Goal: Task Accomplishment & Management: Use online tool/utility

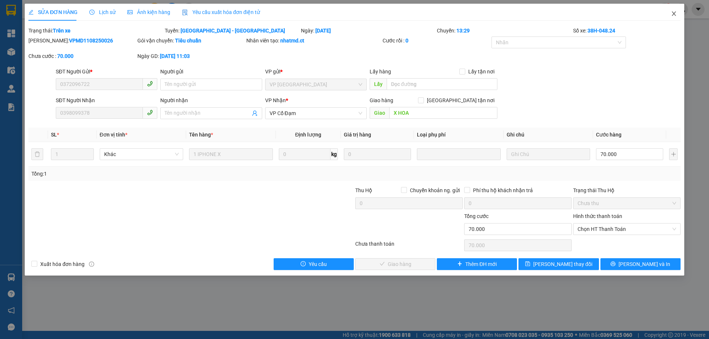
click at [674, 14] on icon "close" at bounding box center [674, 14] width 6 height 6
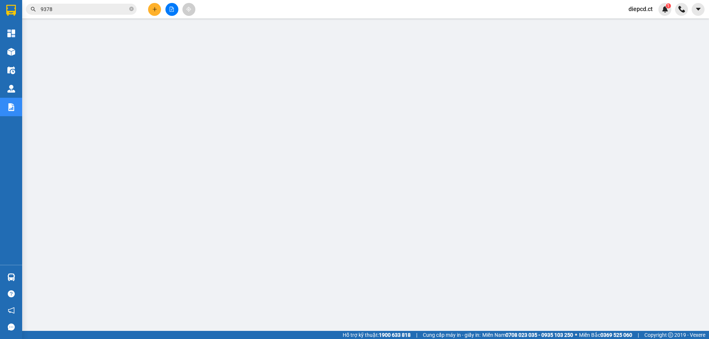
click at [75, 10] on input "9378" at bounding box center [84, 9] width 87 height 8
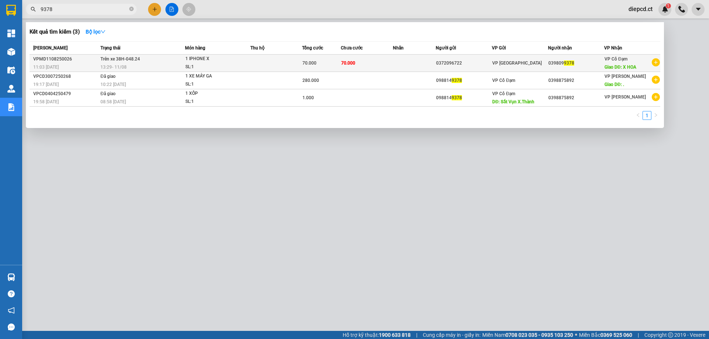
click at [84, 61] on div "VPMD1108250026" at bounding box center [65, 59] width 65 height 8
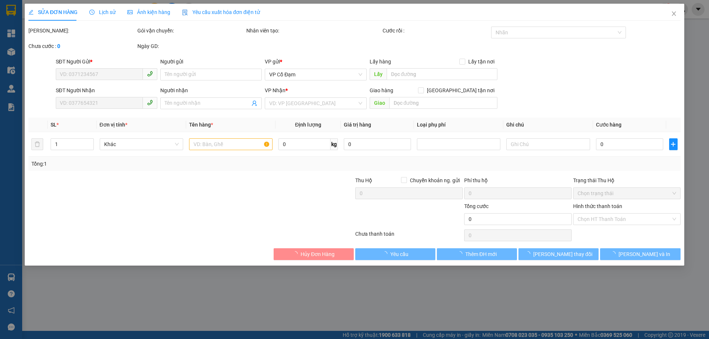
type input "0372096722"
type input "0398099378"
type input "X HOA"
type input "70.000"
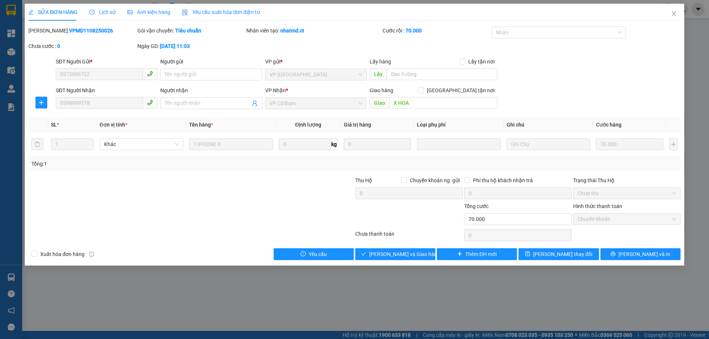
click at [101, 14] on span "Lịch sử" at bounding box center [102, 12] width 26 height 6
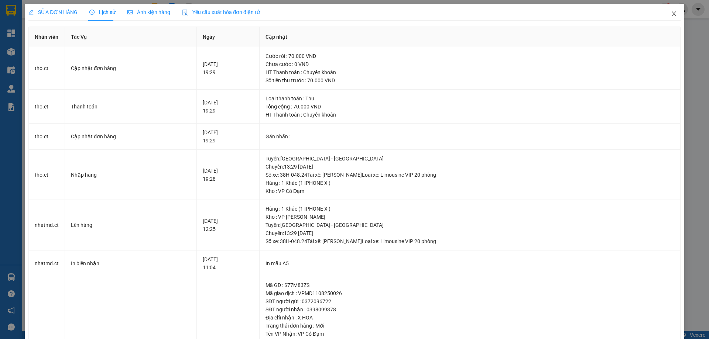
click at [671, 15] on icon "close" at bounding box center [674, 14] width 6 height 6
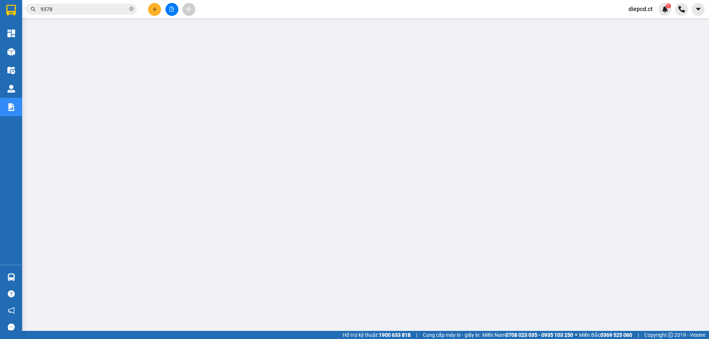
click at [105, 10] on input "9378" at bounding box center [84, 9] width 87 height 8
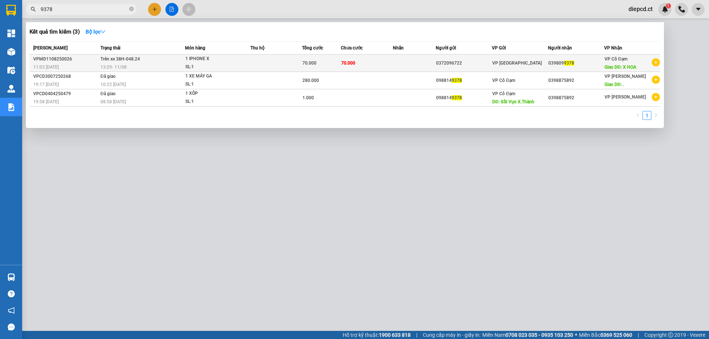
click at [140, 66] on div "13:29 - 11/08" at bounding box center [142, 67] width 84 height 8
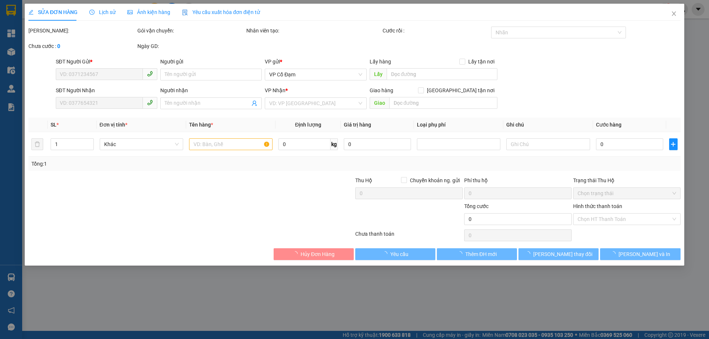
type input "0372096722"
type input "0398099378"
type input "X HOA"
type input "70.000"
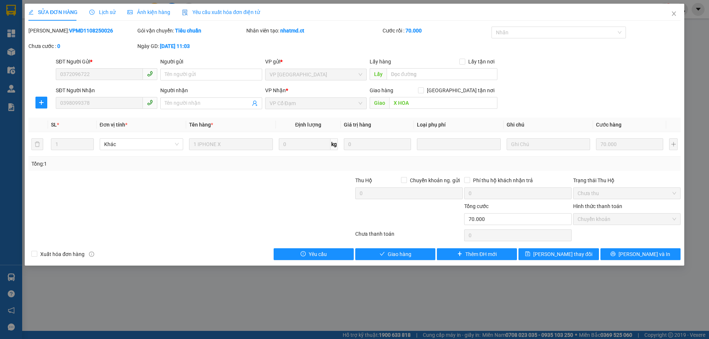
click at [102, 15] on span "Lịch sử" at bounding box center [102, 12] width 26 height 6
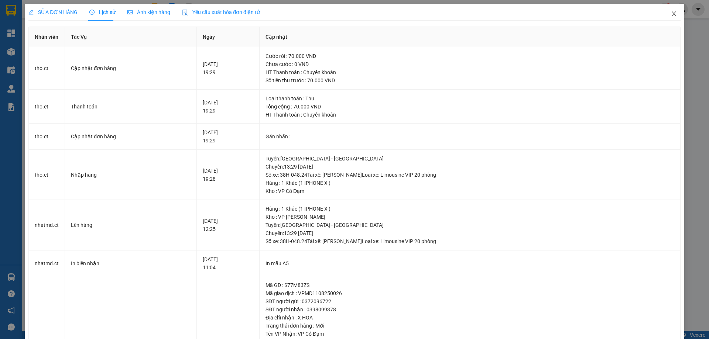
click at [671, 13] on icon "close" at bounding box center [674, 14] width 6 height 6
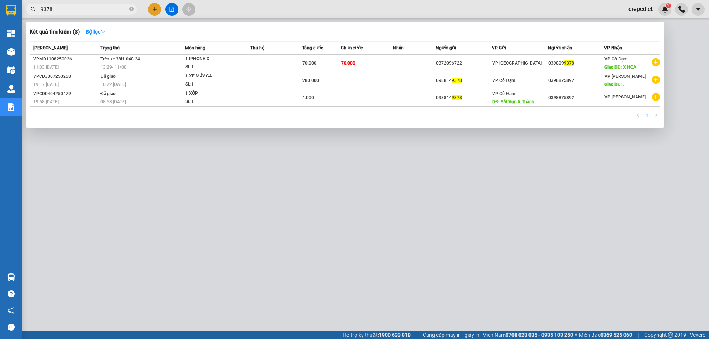
click at [65, 13] on input "9378" at bounding box center [84, 9] width 87 height 8
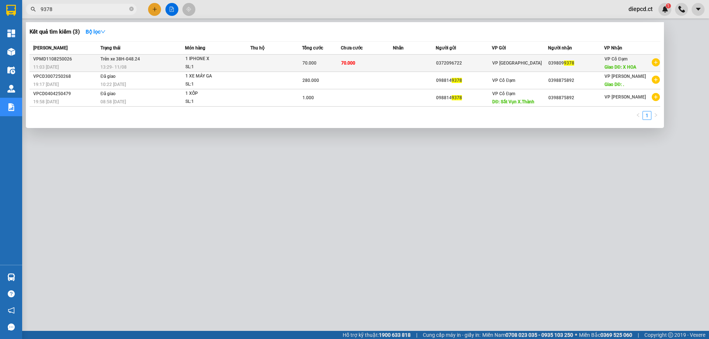
click at [106, 62] on span "Trên xe 38H-048.24" at bounding box center [120, 58] width 40 height 5
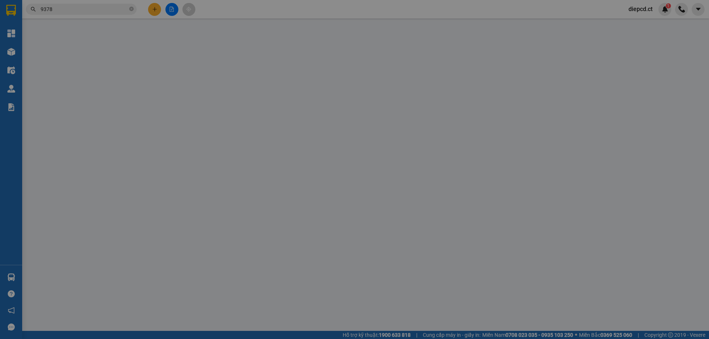
type input "0372096722"
type input "0398099378"
type input "X HOA"
type input "70.000"
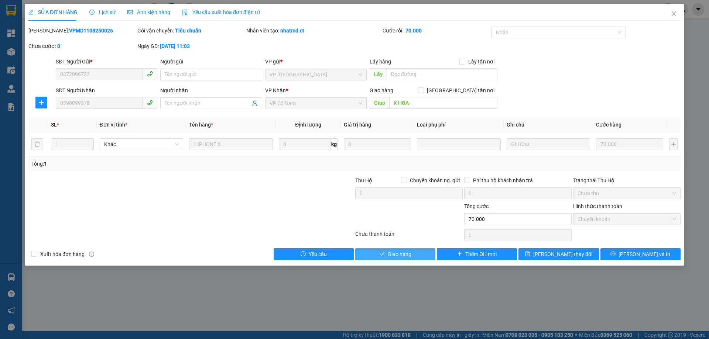
click at [408, 255] on span "Giao hàng" at bounding box center [400, 254] width 24 height 8
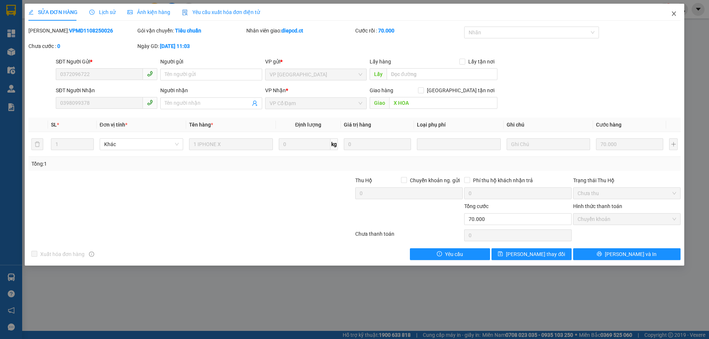
click at [674, 13] on icon "close" at bounding box center [674, 13] width 4 height 4
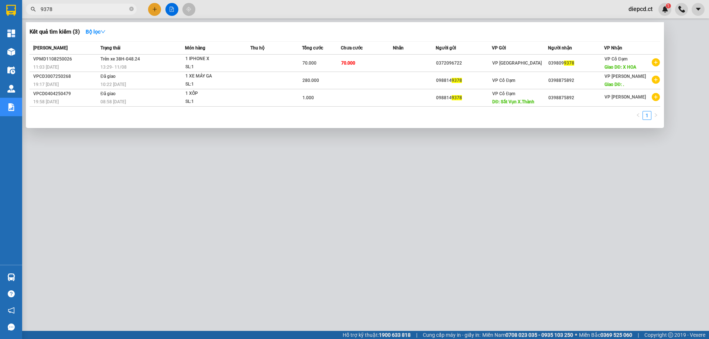
click at [88, 10] on input "9378" at bounding box center [84, 9] width 87 height 8
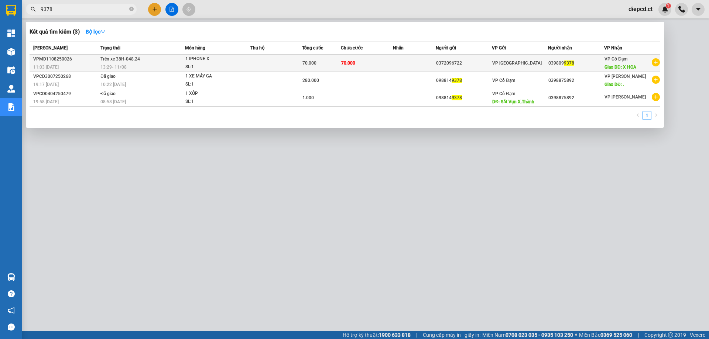
click at [114, 58] on span "Trên xe 38H-048.24" at bounding box center [120, 58] width 40 height 5
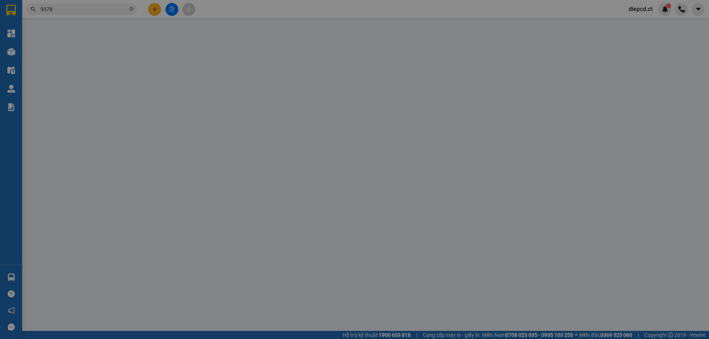
type input "0372096722"
type input "0398099378"
type input "X HOA"
type input "70.000"
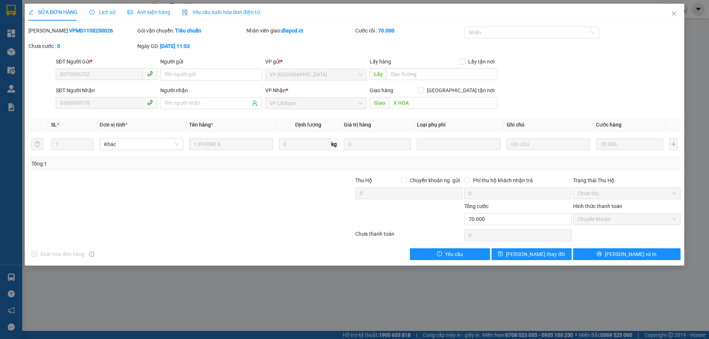
click at [92, 13] on icon "clock-circle" at bounding box center [91, 12] width 5 height 5
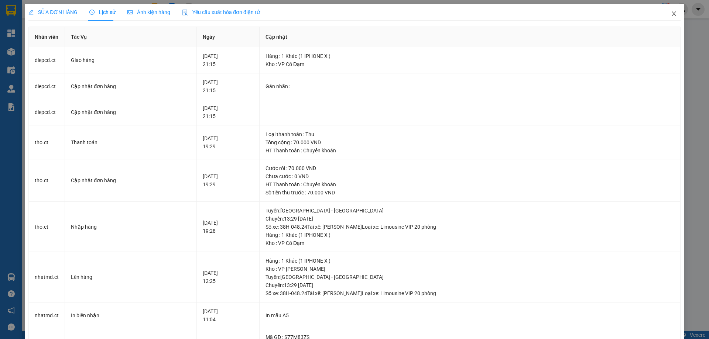
click at [671, 14] on icon "close" at bounding box center [674, 14] width 6 height 6
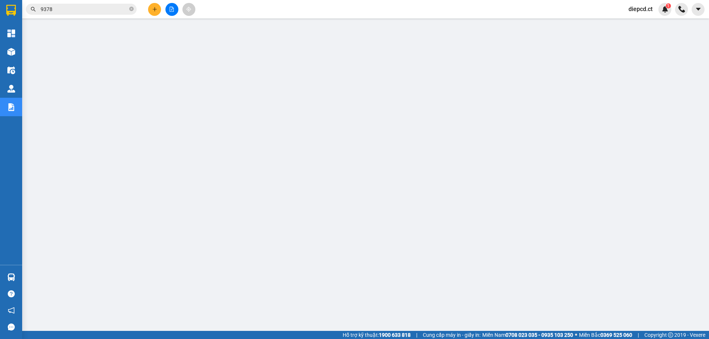
click at [79, 3] on div "Kết quả tìm kiếm ( 3 ) Bộ lọc Mã ĐH Trạng thái Món hàng Thu hộ Tổng cước Chưa c…" at bounding box center [72, 9] width 144 height 13
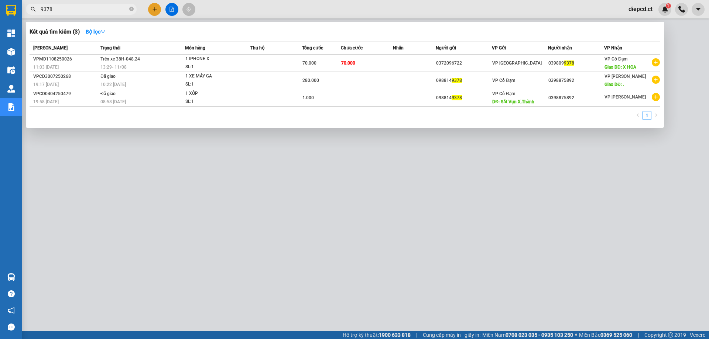
click at [77, 8] on input "9378" at bounding box center [84, 9] width 87 height 8
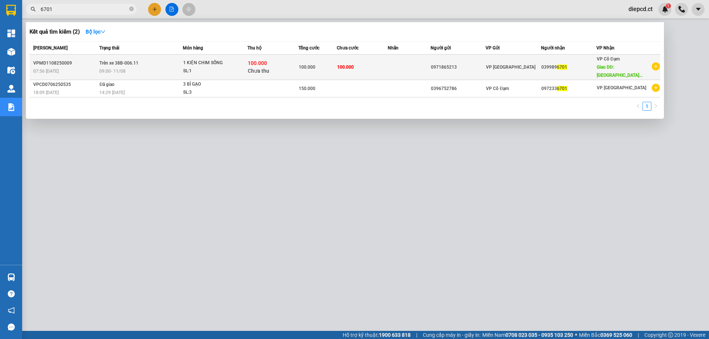
type input "6701"
click at [141, 68] on div "09:00 - 11/08" at bounding box center [140, 71] width 83 height 8
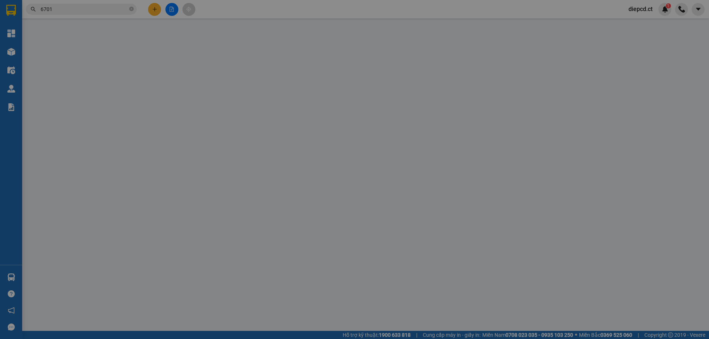
type input "0971865213"
type input "0399896701"
type input "CHỢ GIANG ĐÌNH - TIÊN ĐIÊN"
type input "100.000"
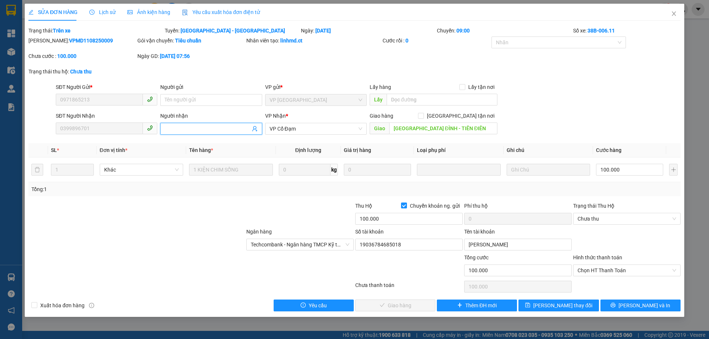
click at [183, 127] on input "Người nhận" at bounding box center [207, 129] width 85 height 8
type input "GỬI XE 662 TRẢ KHÁCH - HUY PX"
click at [551, 308] on span "Lưu thay đổi" at bounding box center [562, 306] width 59 height 8
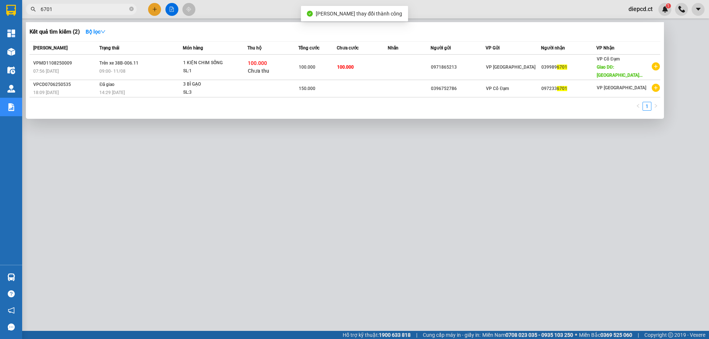
click at [53, 7] on input "6701" at bounding box center [84, 9] width 87 height 8
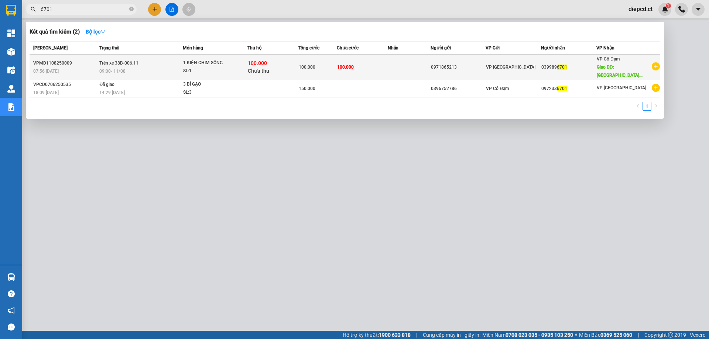
click at [131, 67] on td "Trên xe 38B-006.11 09:00 - 11/08" at bounding box center [139, 67] width 85 height 25
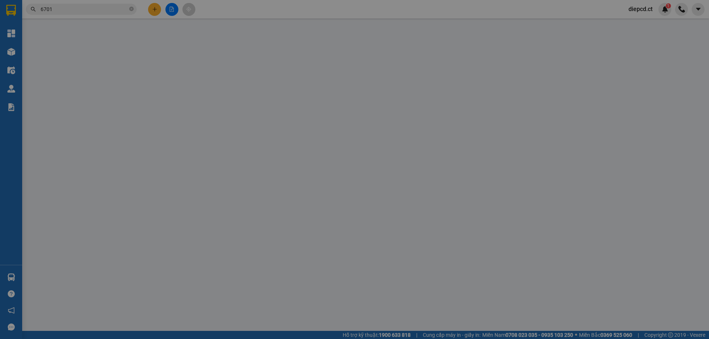
type input "0971865213"
type input "0399896701"
type input "GỬI XE 662 TRẢ KHÁCH - HUY PX"
type input "CHỢ GIANG ĐÌNH - TIÊN ĐIÊN"
type input "100.000"
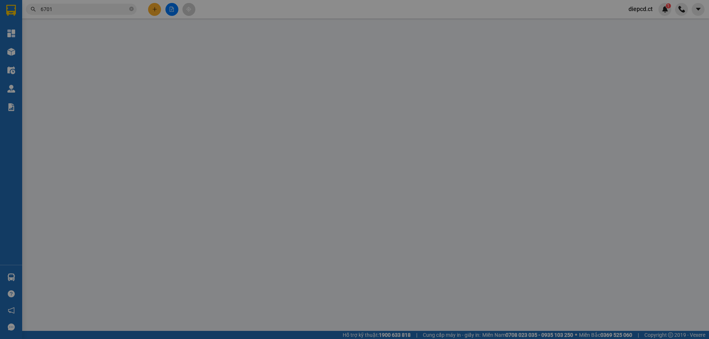
type input "100.000"
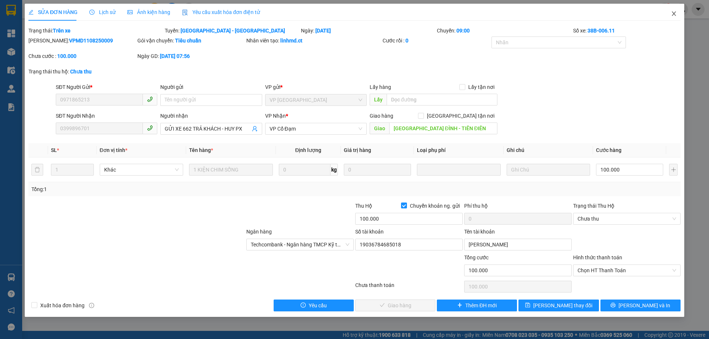
click at [674, 15] on icon "close" at bounding box center [674, 13] width 4 height 4
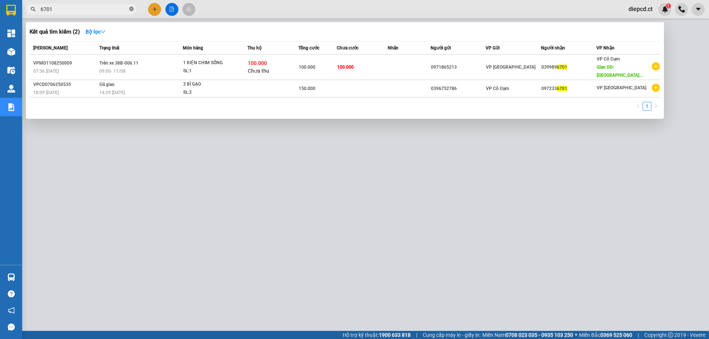
click at [130, 7] on icon "close-circle" at bounding box center [131, 9] width 4 height 4
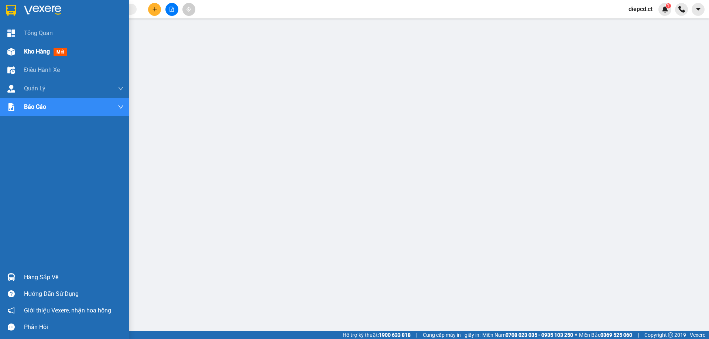
click at [15, 53] on img at bounding box center [11, 52] width 8 height 8
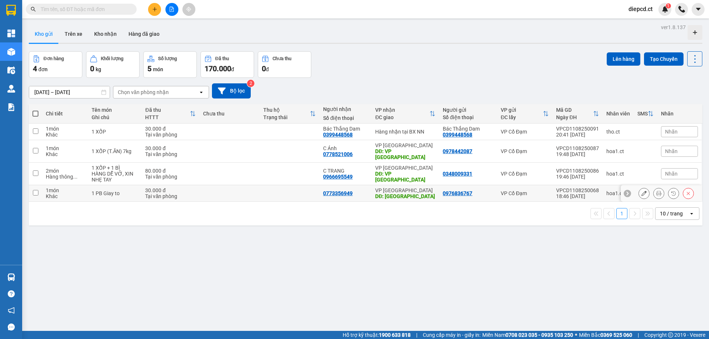
click at [232, 189] on td at bounding box center [229, 193] width 60 height 17
checkbox input "true"
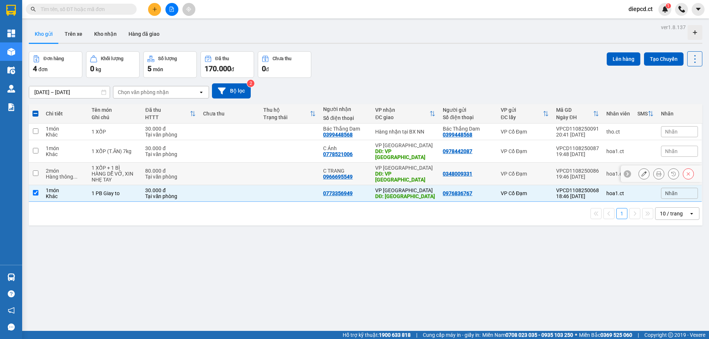
click at [244, 167] on td at bounding box center [229, 174] width 60 height 23
checkbox input "true"
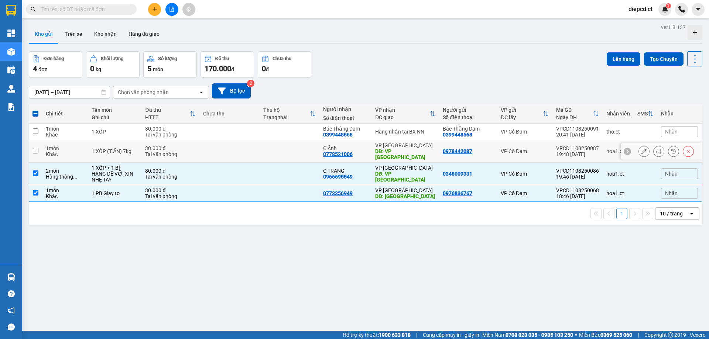
click at [229, 144] on td at bounding box center [229, 151] width 60 height 23
checkbox input "true"
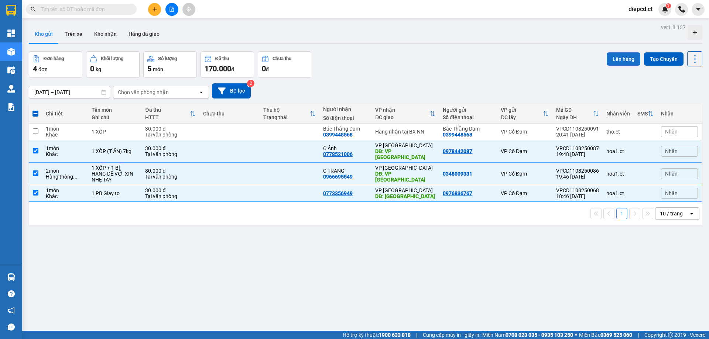
click at [621, 60] on button "Lên hàng" at bounding box center [624, 58] width 34 height 13
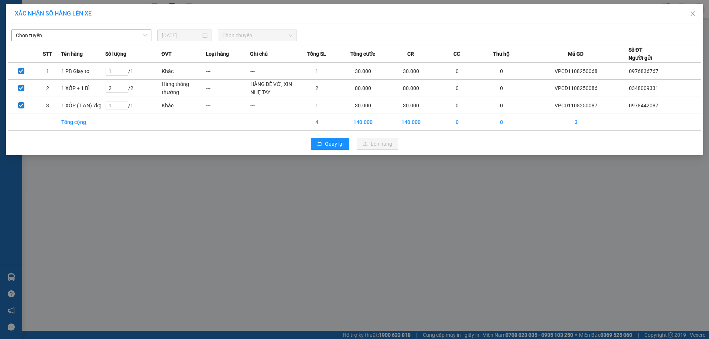
click at [45, 39] on span "Chọn tuyến" at bounding box center [81, 35] width 131 height 11
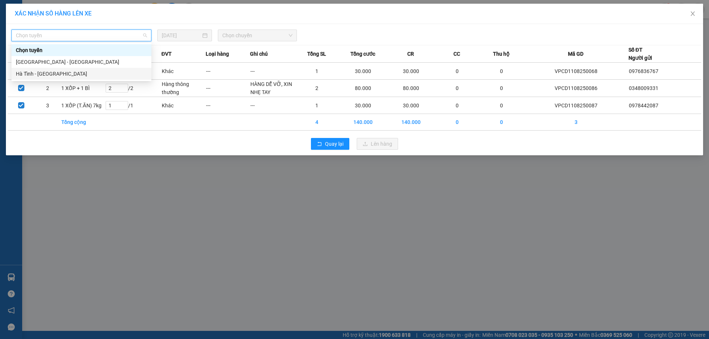
click at [34, 75] on div "Hà Tĩnh - Hà Nội" at bounding box center [81, 74] width 131 height 8
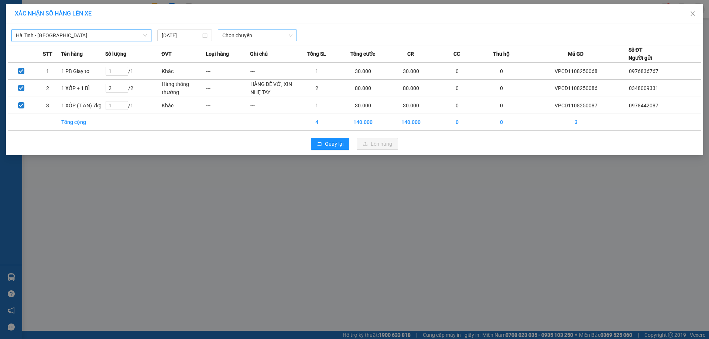
click at [242, 37] on span "Chọn chuyến" at bounding box center [257, 35] width 70 height 11
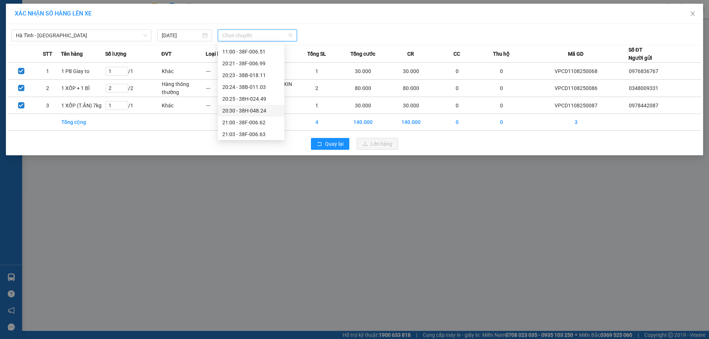
scroll to position [47, 0]
click at [262, 84] on div "20:30 - 38H-048.24" at bounding box center [251, 86] width 58 height 8
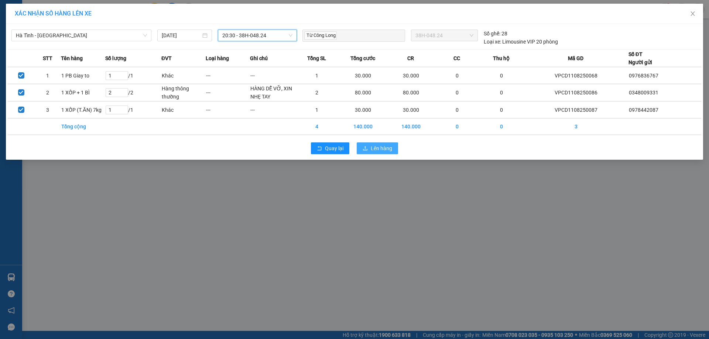
click at [378, 151] on span "Lên hàng" at bounding box center [381, 148] width 21 height 8
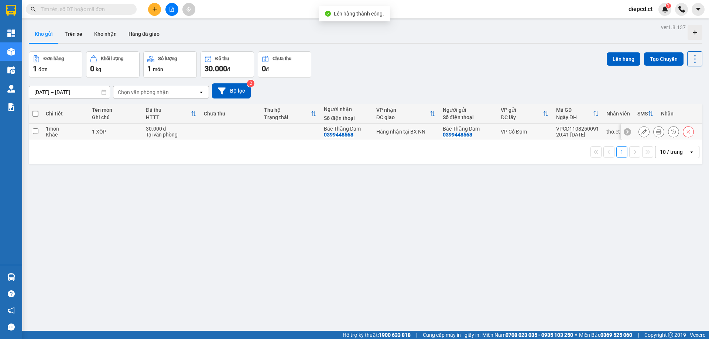
click at [34, 131] on input "checkbox" at bounding box center [36, 131] width 6 height 6
checkbox input "true"
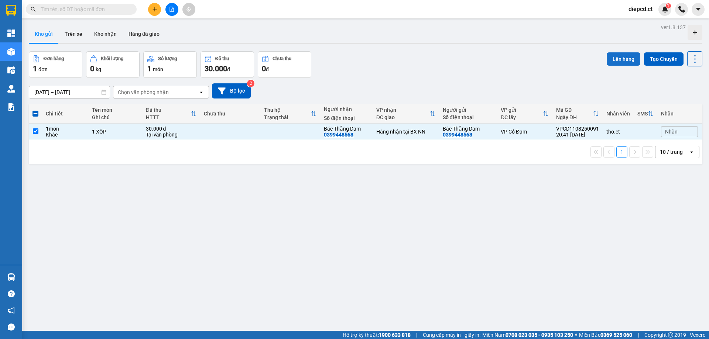
click at [618, 63] on button "Lên hàng" at bounding box center [624, 58] width 34 height 13
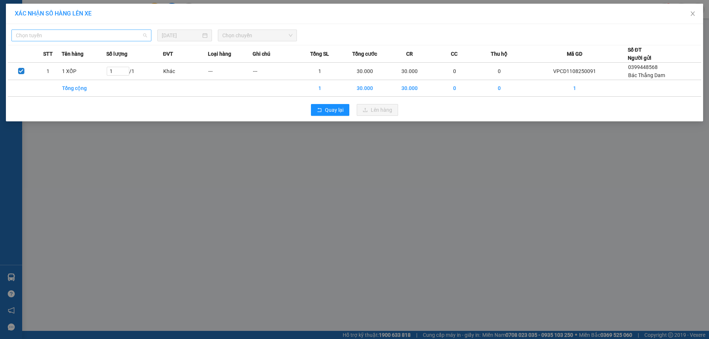
click at [99, 40] on span "Chọn tuyến" at bounding box center [81, 35] width 131 height 11
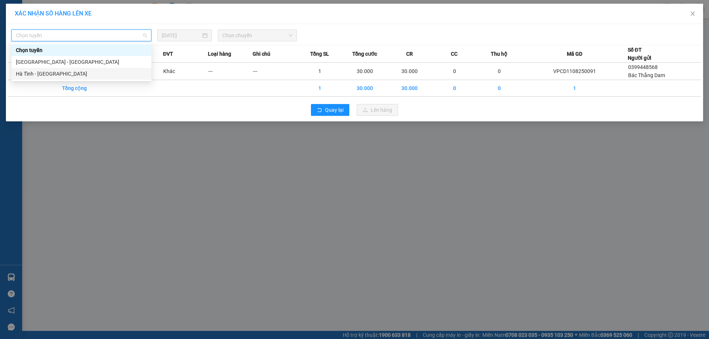
click at [55, 75] on div "Hà Tĩnh - Hà Nội" at bounding box center [81, 74] width 131 height 8
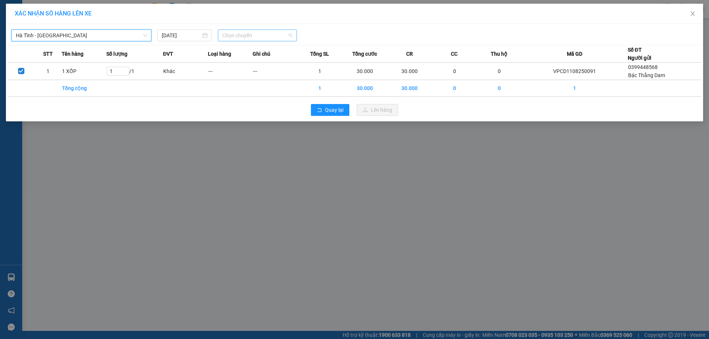
click at [269, 39] on span "Chọn chuyến" at bounding box center [257, 35] width 70 height 11
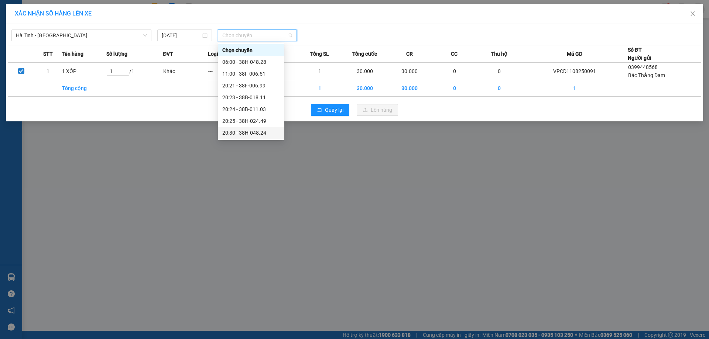
scroll to position [47, 0]
click at [260, 98] on div "21:00 - 38F-006.62" at bounding box center [251, 97] width 58 height 8
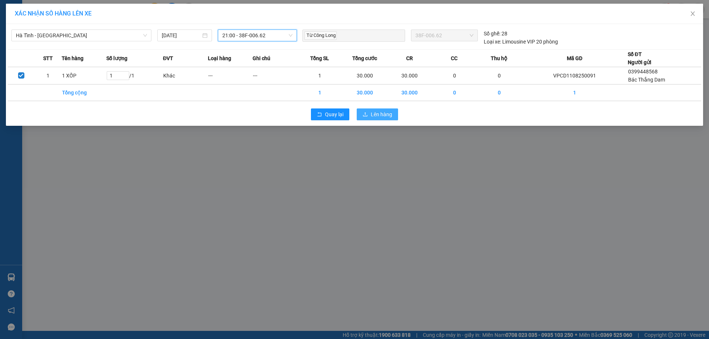
click at [375, 118] on span "Lên hàng" at bounding box center [381, 114] width 21 height 8
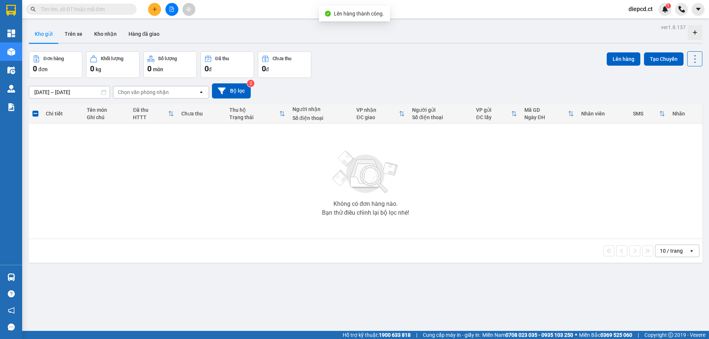
click at [433, 212] on div "Không có đơn hàng nào. Bạn thử điều chỉnh lại bộ lọc nhé!" at bounding box center [365, 181] width 666 height 111
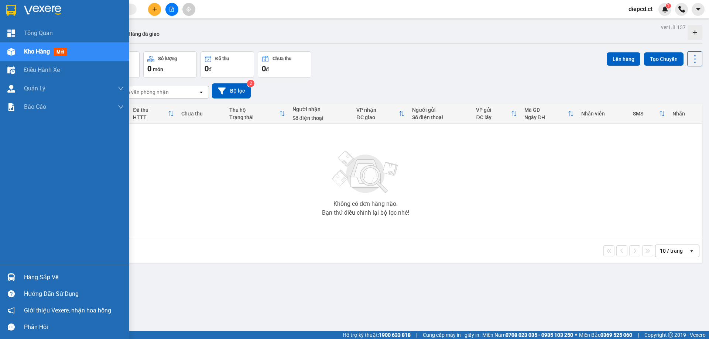
click at [23, 46] on div "Kho hàng mới" at bounding box center [64, 51] width 129 height 18
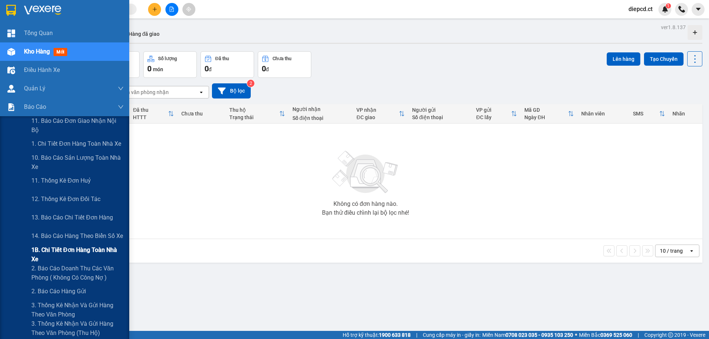
click at [51, 257] on span "1B. Chi tiết đơn hàng toàn nhà xe" at bounding box center [77, 254] width 92 height 18
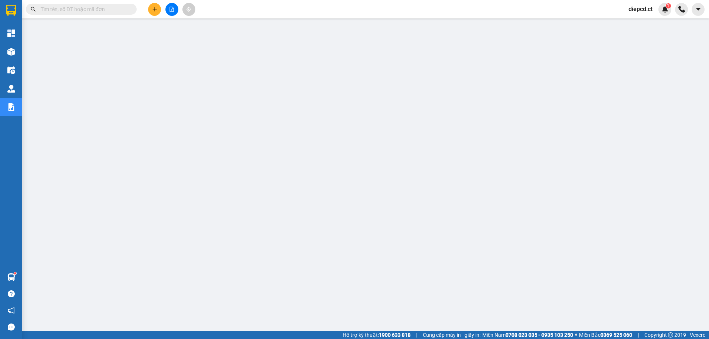
click at [646, 8] on span "diepcd.ct" at bounding box center [640, 8] width 36 height 9
click at [637, 25] on span "Đăng xuất" at bounding box center [649, 23] width 31 height 8
